Goal: Information Seeking & Learning: Learn about a topic

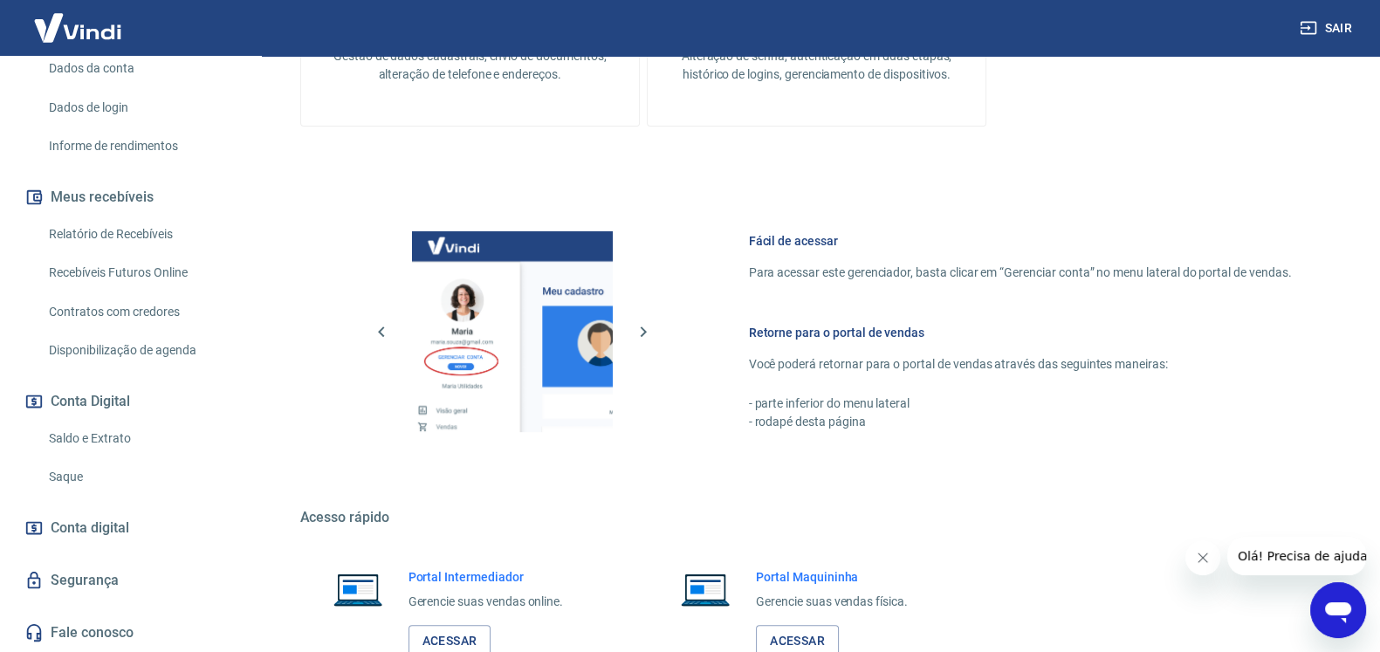
scroll to position [842, 0]
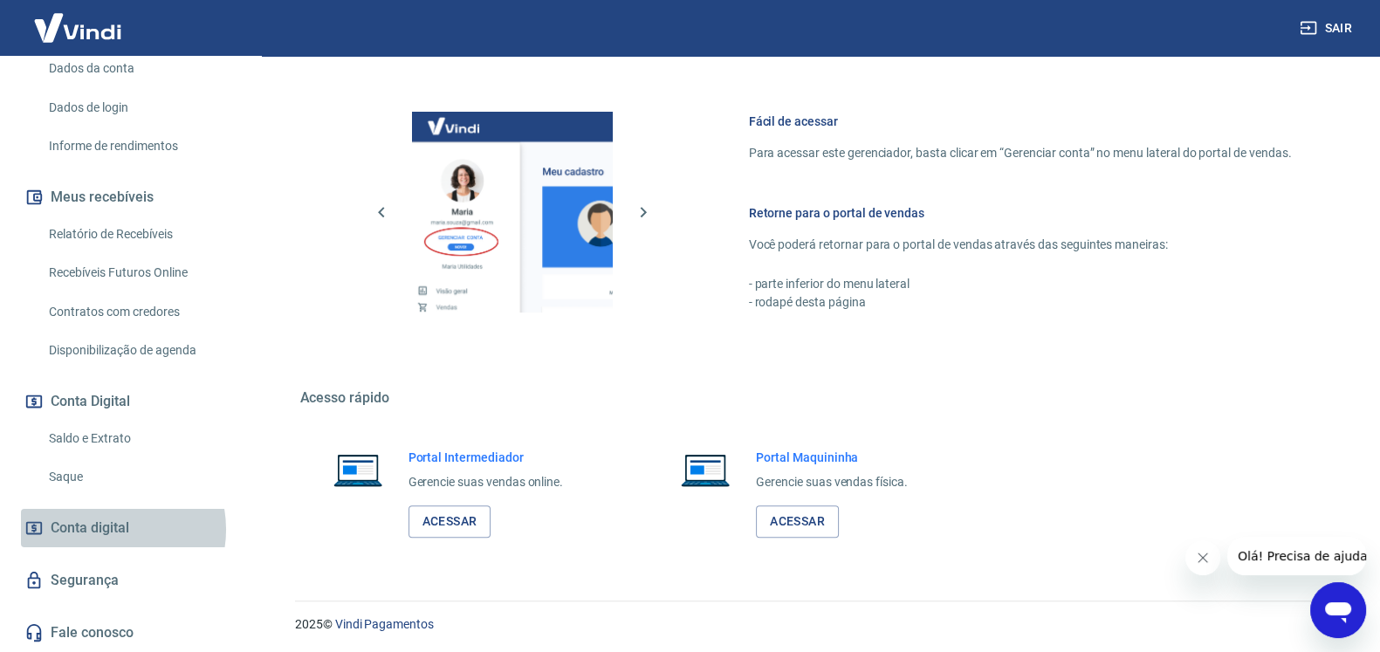
click at [109, 530] on span "Conta digital" at bounding box center [90, 528] width 79 height 24
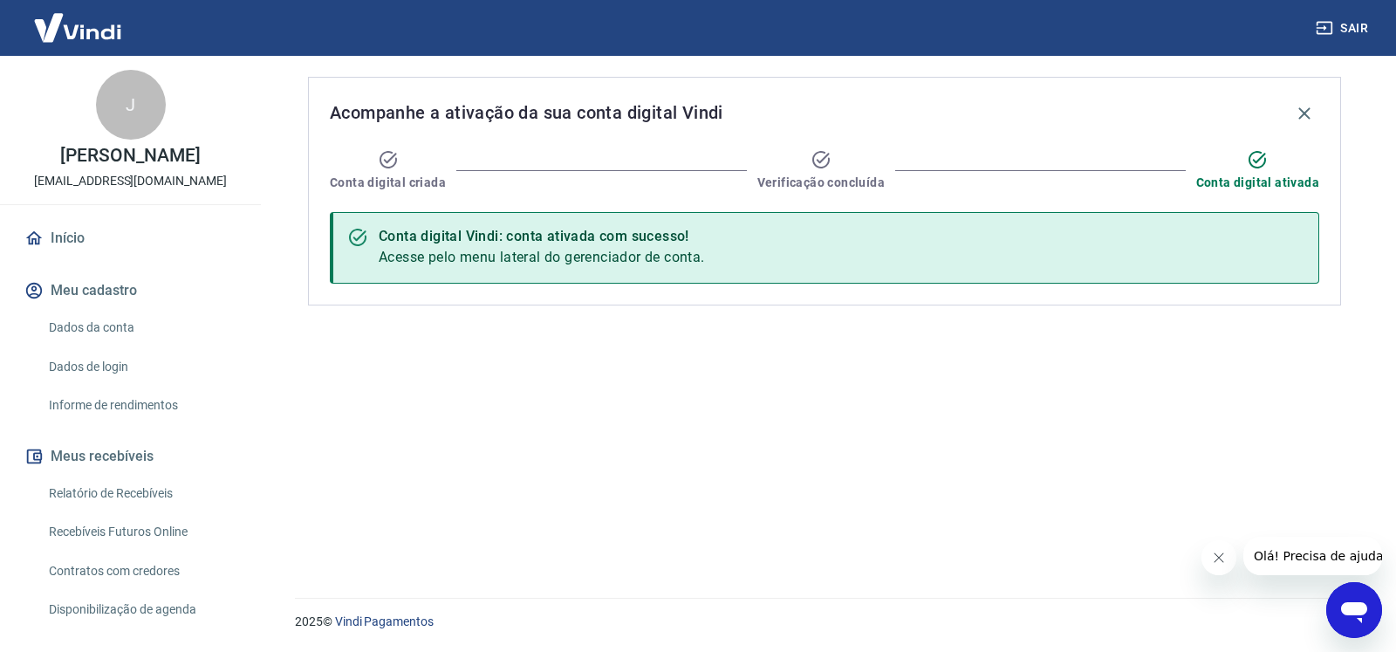
drag, startPoint x: 105, startPoint y: 244, endPoint x: 115, endPoint y: 264, distance: 21.9
click at [105, 246] on link "Início" at bounding box center [130, 238] width 219 height 38
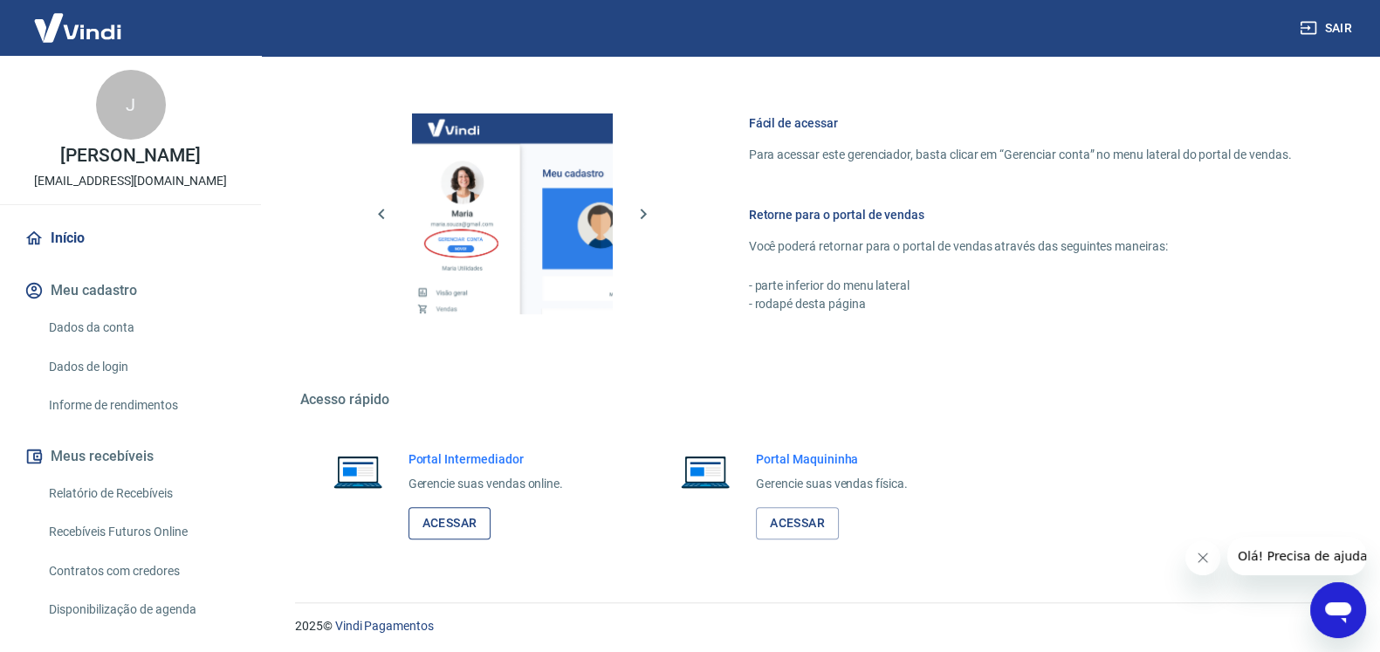
scroll to position [842, 0]
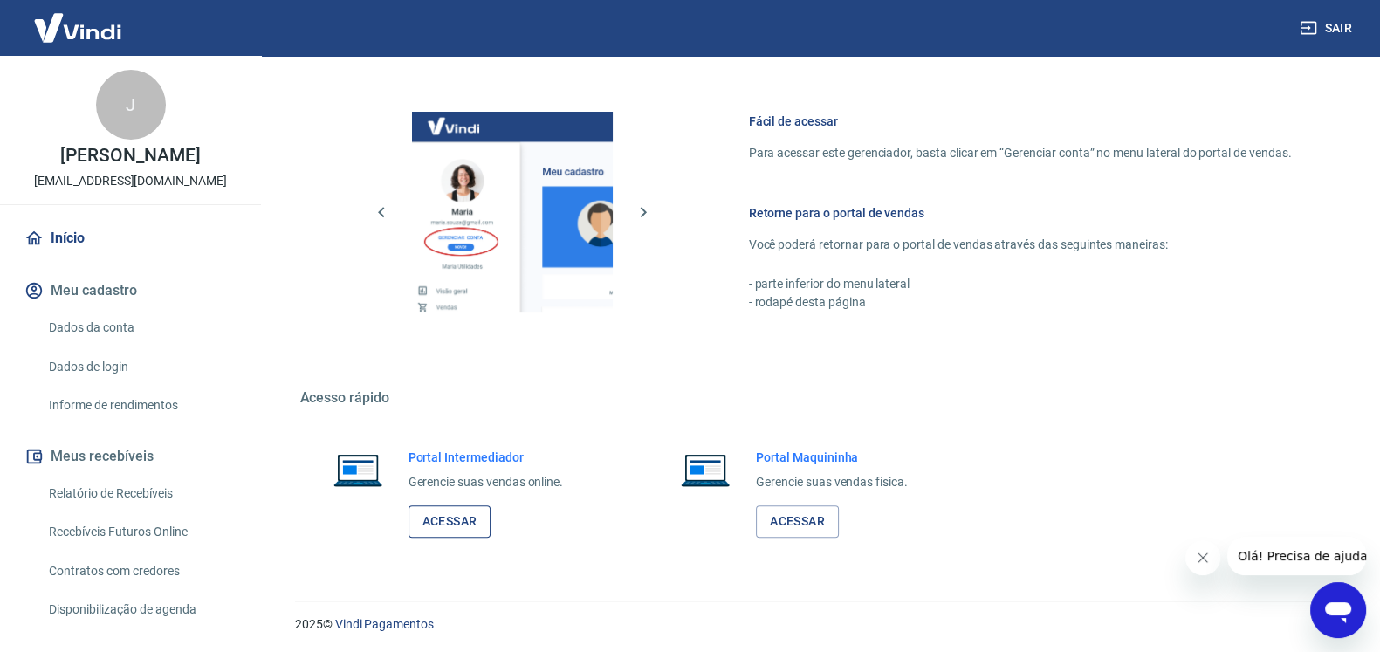
click at [445, 528] on link "Acessar" at bounding box center [449, 521] width 83 height 32
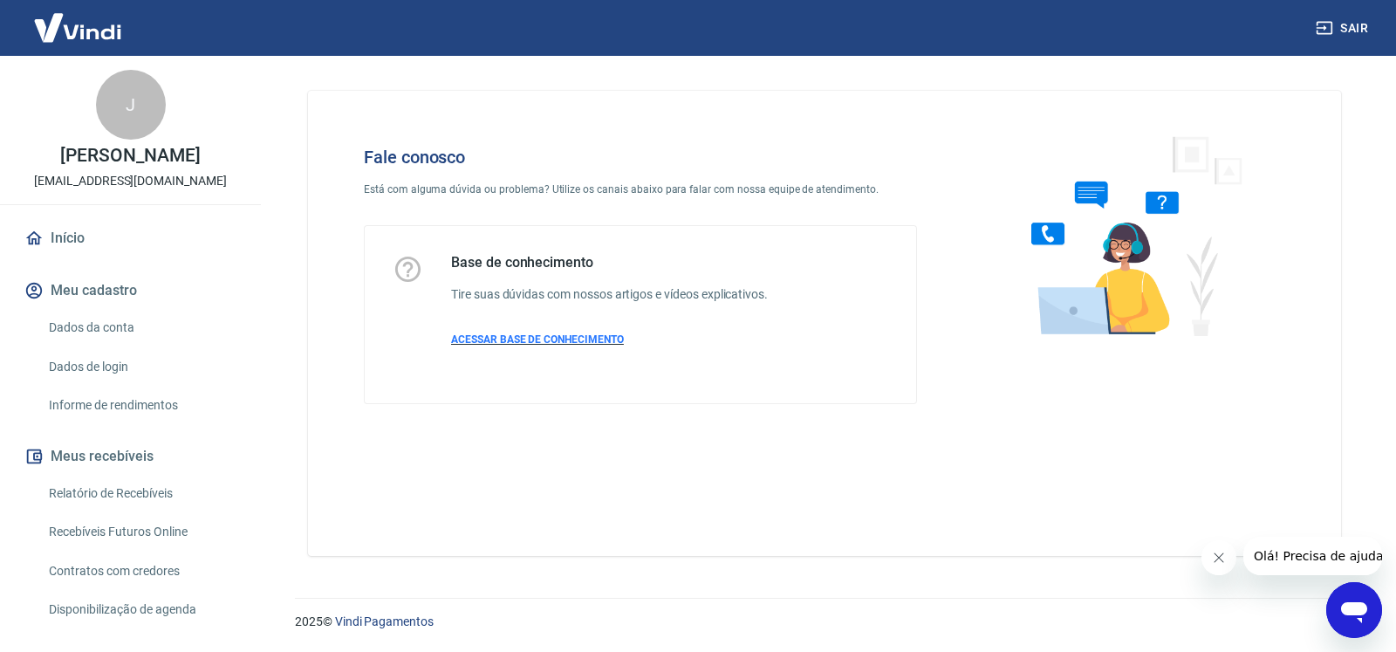
click at [554, 341] on span "ACESSAR BASE DE CONHECIMENTO" at bounding box center [537, 339] width 173 height 12
